Goal: Transaction & Acquisition: Purchase product/service

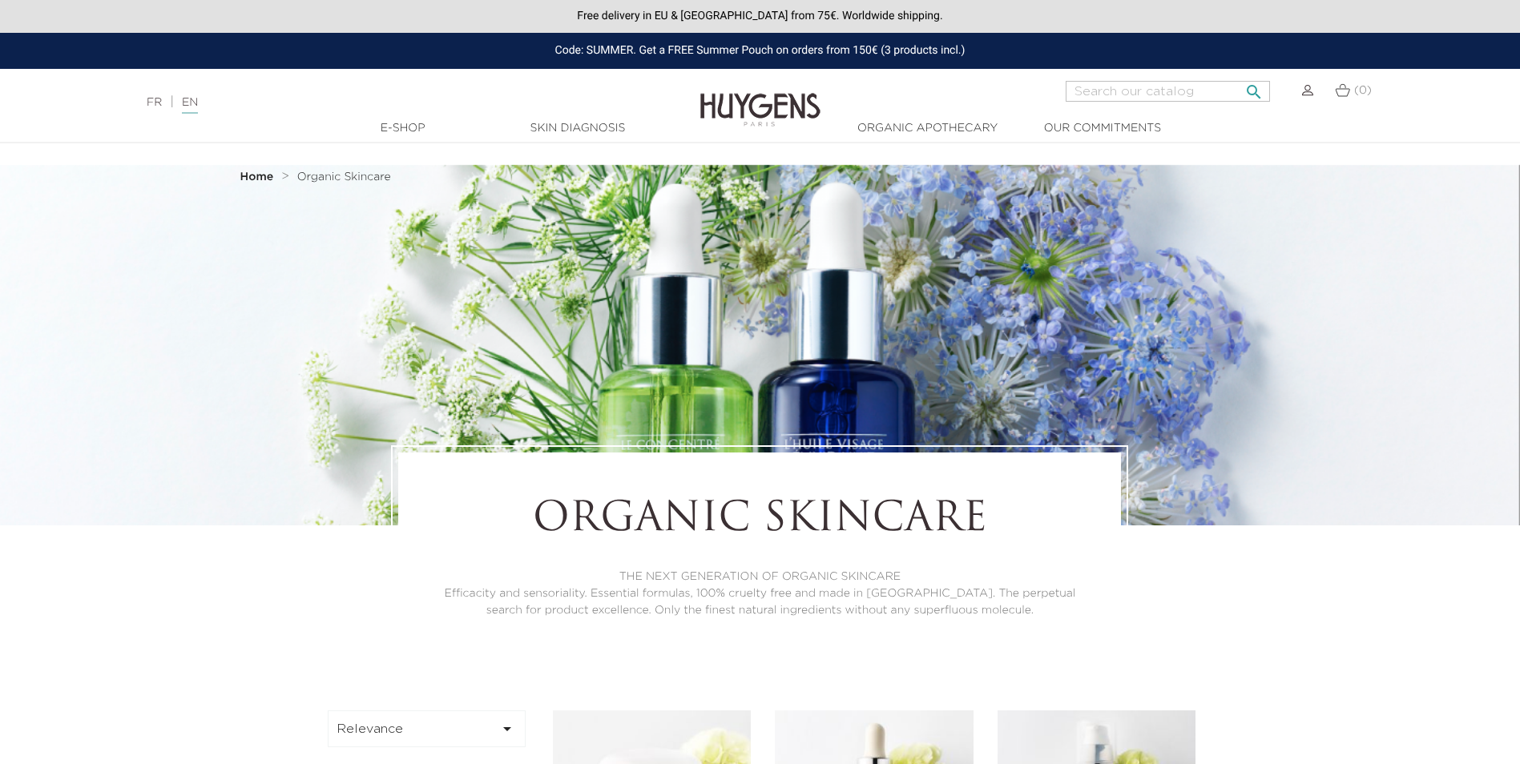
drag, startPoint x: 1121, startPoint y: 83, endPoint x: 982, endPoint y: 141, distance: 151.2
click at [1119, 83] on input "Search" at bounding box center [1168, 91] width 204 height 21
type input "m"
type input "night balm"
click at [1240, 76] on button " Search" at bounding box center [1254, 87] width 29 height 22
